Goal: Task Accomplishment & Management: Manage account settings

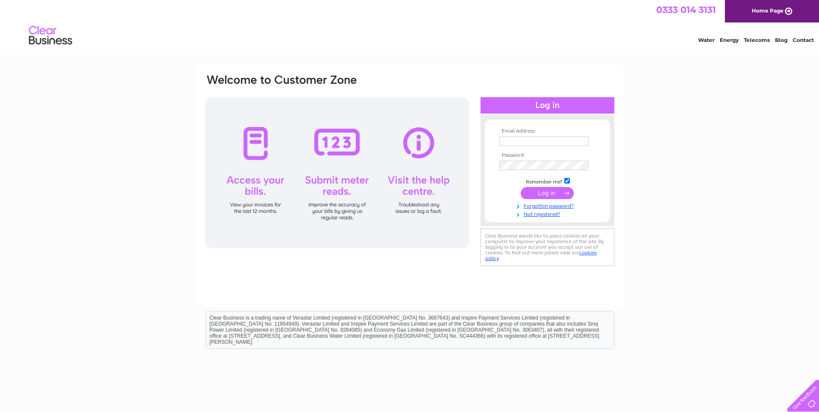
type input "claire.smith@century21ltd.co.uk"
click at [545, 192] on input "submit" at bounding box center [547, 193] width 53 height 12
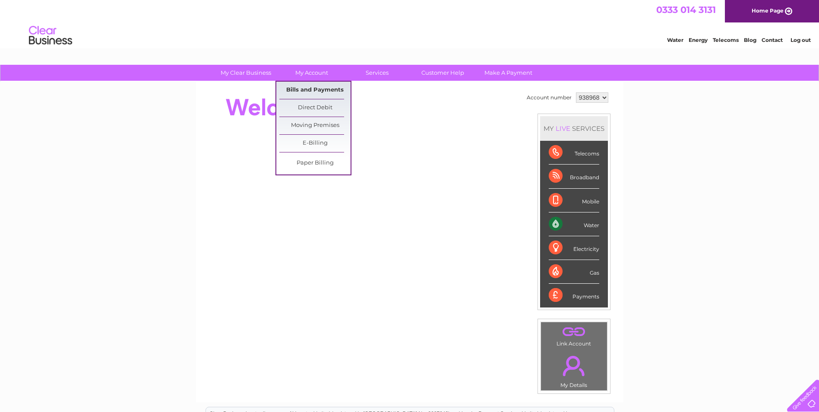
click at [308, 88] on link "Bills and Payments" at bounding box center [314, 90] width 71 height 17
click at [299, 89] on link "Bills and Payments" at bounding box center [314, 90] width 71 height 17
click at [321, 89] on link "Bills and Payments" at bounding box center [314, 90] width 71 height 17
click at [311, 90] on link "Bills and Payments" at bounding box center [314, 90] width 71 height 17
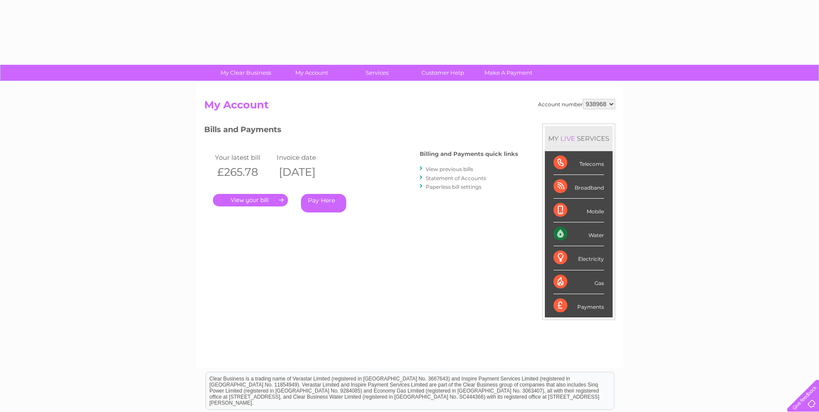
click at [264, 199] on link "." at bounding box center [250, 200] width 75 height 13
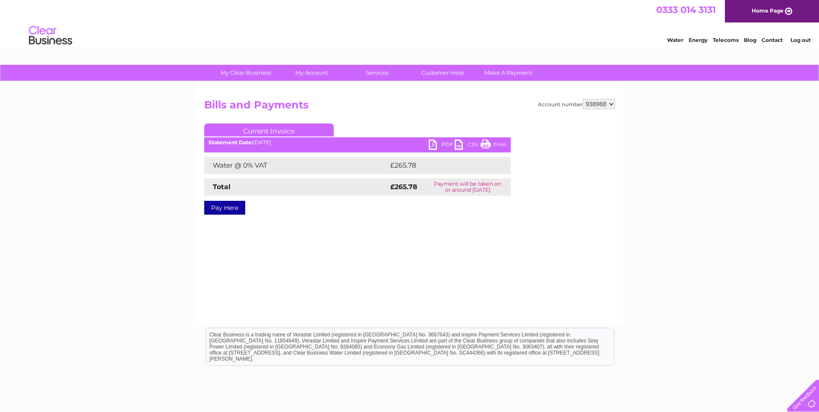
click at [435, 142] on link "PDF" at bounding box center [442, 145] width 26 height 13
